Goal: Information Seeking & Learning: Understand process/instructions

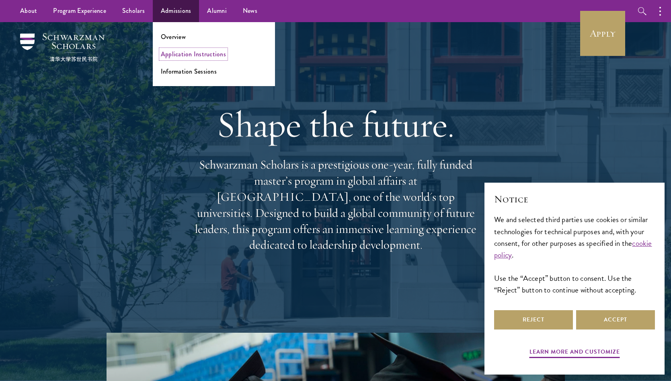
click at [180, 55] on link "Application Instructions" at bounding box center [193, 53] width 65 height 9
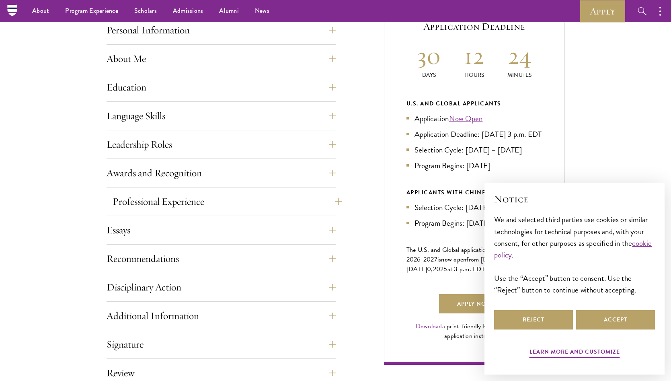
scroll to position [344, 0]
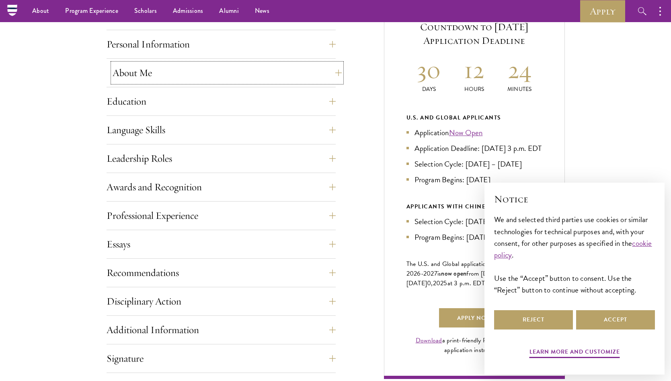
click at [208, 76] on button "About Me" at bounding box center [227, 72] width 229 height 19
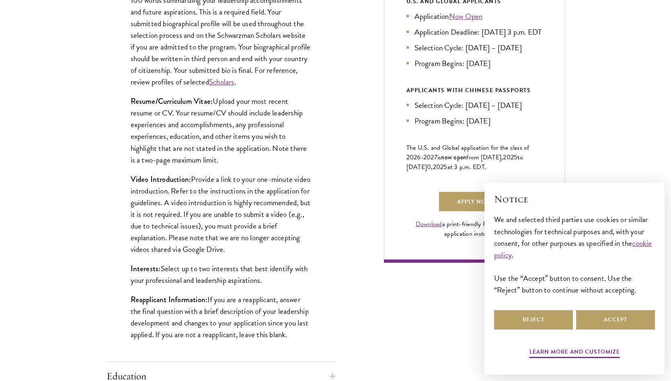
scroll to position [463, 0]
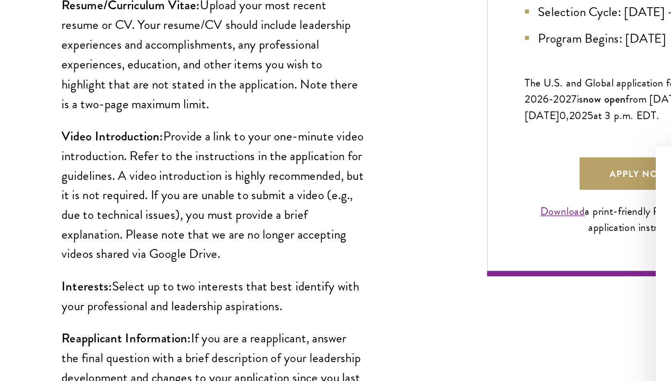
click at [237, 213] on p "Video Introduction: Provide a link to your one-minute video introduction. Refer…" at bounding box center [221, 212] width 181 height 82
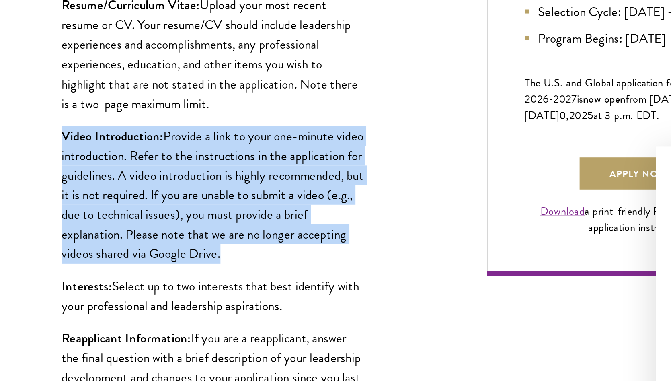
click at [216, 225] on p "Video Introduction: Provide a link to your one-minute video introduction. Refer…" at bounding box center [221, 212] width 181 height 82
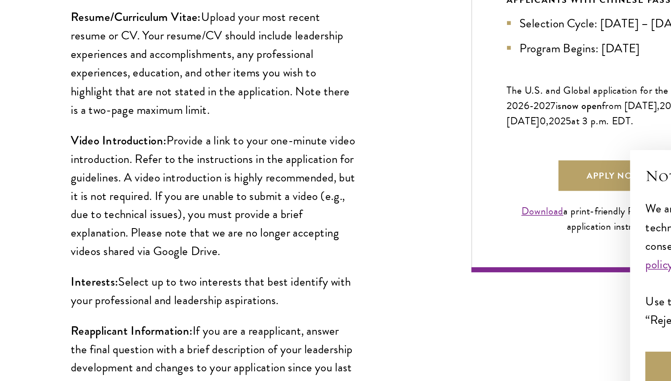
click at [223, 220] on p "Video Introduction: Provide a link to your one-minute video introduction. Refer…" at bounding box center [221, 212] width 181 height 82
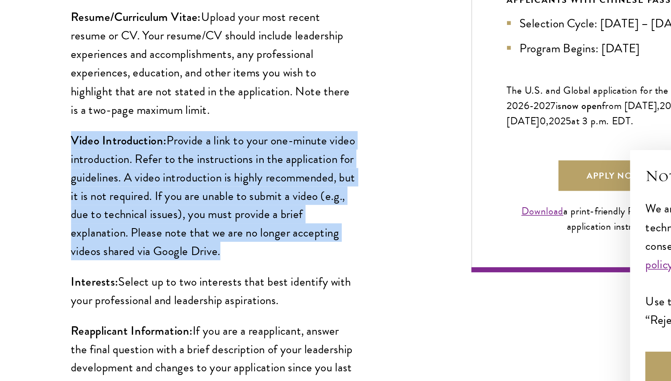
click at [211, 234] on p "Video Introduction: Provide a link to your one-minute video introduction. Refer…" at bounding box center [221, 212] width 181 height 82
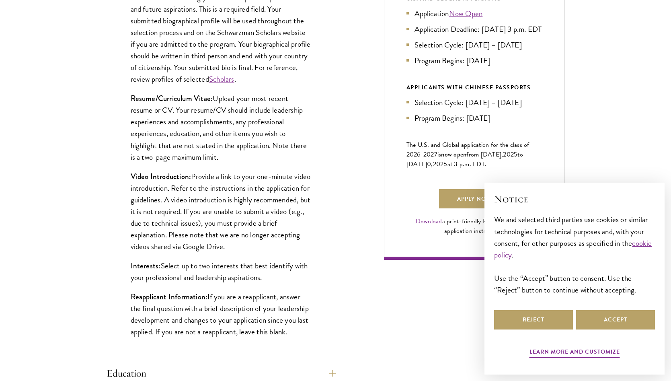
click at [208, 223] on p "Video Introduction: Provide a link to your one-minute video introduction. Refer…" at bounding box center [221, 212] width 181 height 82
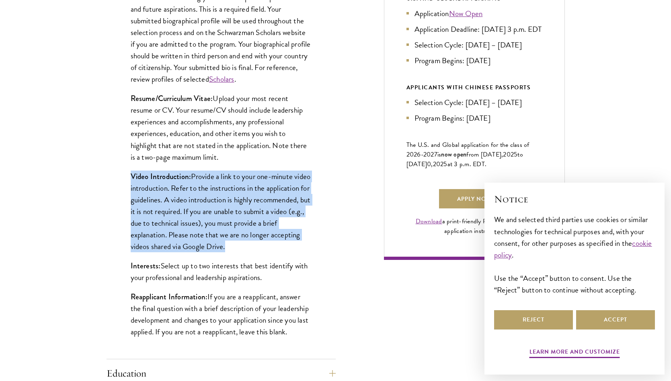
click at [187, 237] on p "Video Introduction: Provide a link to your one-minute video introduction. Refer…" at bounding box center [221, 212] width 181 height 82
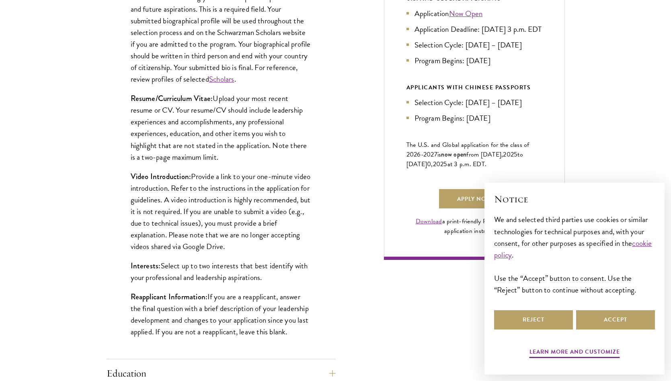
click at [187, 237] on p "Video Introduction: Provide a link to your one-minute video introduction. Refer…" at bounding box center [221, 212] width 181 height 82
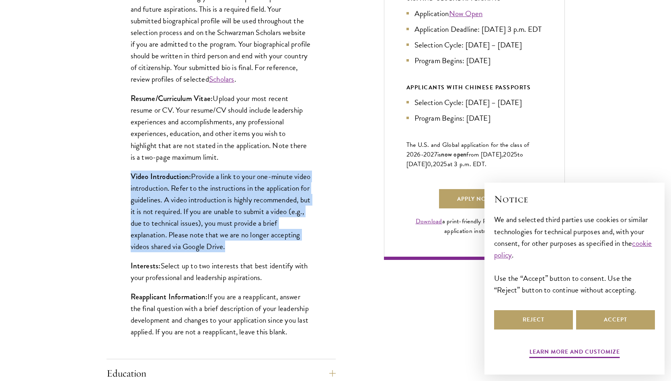
click at [209, 233] on p "Video Introduction: Provide a link to your one-minute video introduction. Refer…" at bounding box center [221, 212] width 181 height 82
